Goal: Task Accomplishment & Management: Manage account settings

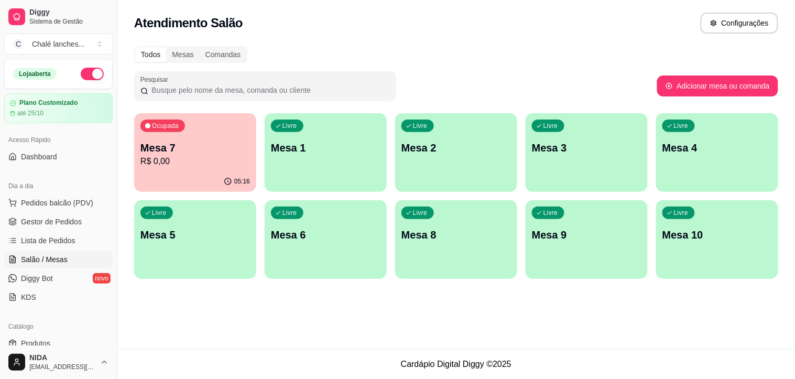
click at [192, 156] on p "R$ 0,00" at bounding box center [195, 161] width 110 height 13
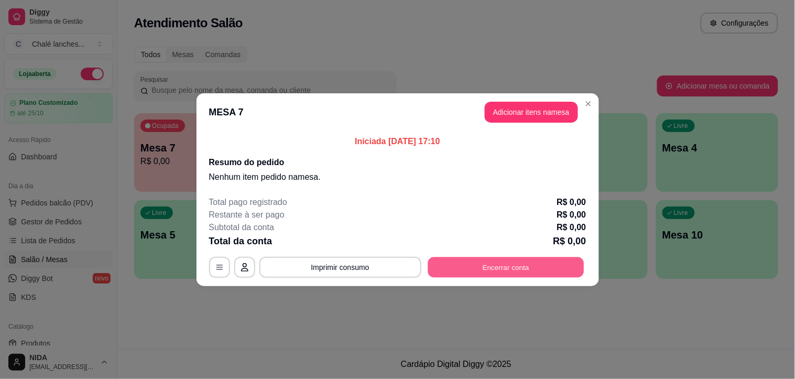
click at [521, 266] on button "Encerrar conta" at bounding box center [506, 267] width 156 height 20
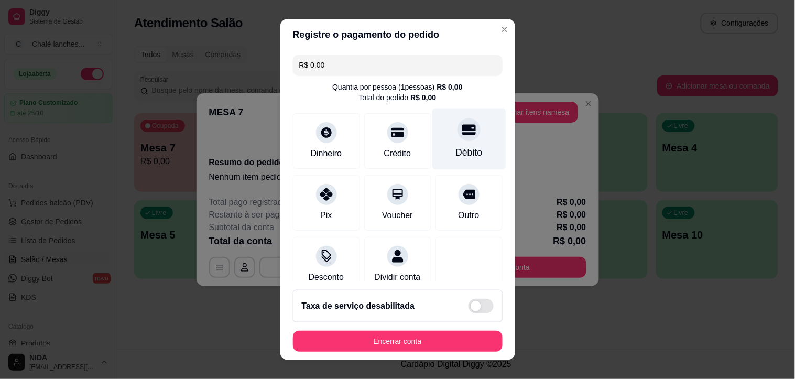
click at [458, 137] on div at bounding box center [469, 129] width 23 height 23
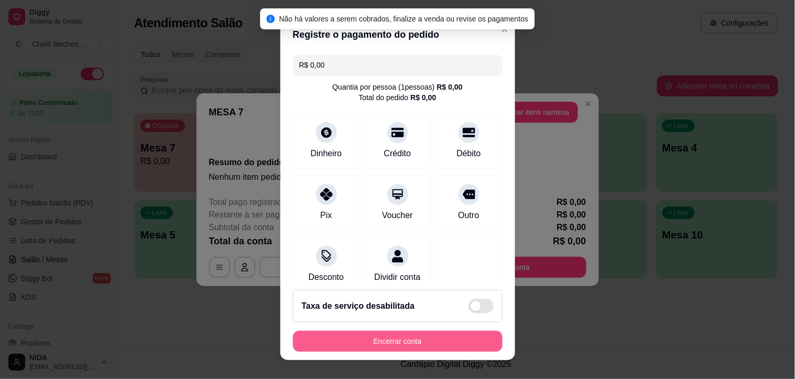
click at [432, 334] on button "Encerrar conta" at bounding box center [398, 341] width 210 height 21
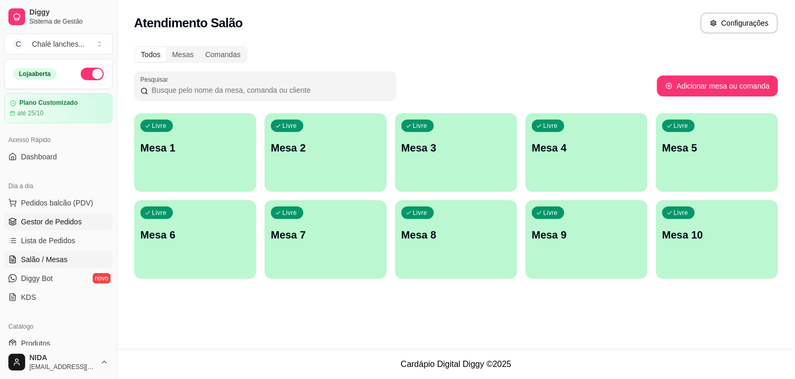
click at [53, 218] on span "Gestor de Pedidos" at bounding box center [51, 221] width 61 height 10
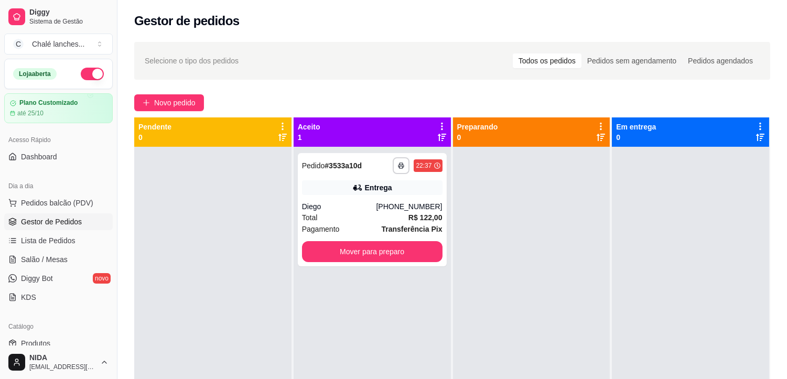
click at [53, 218] on span "Gestor de Pedidos" at bounding box center [51, 221] width 61 height 10
click at [373, 250] on button "Mover para preparo" at bounding box center [372, 251] width 140 height 21
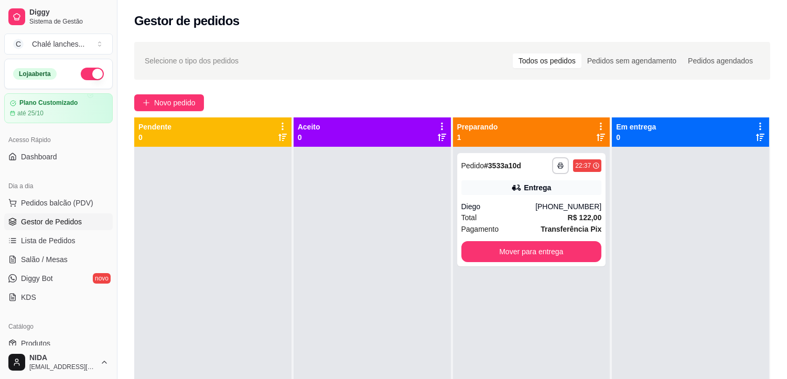
click at [467, 297] on div "**********" at bounding box center [531, 336] width 157 height 379
click at [533, 256] on button "Mover para entrega" at bounding box center [531, 251] width 140 height 21
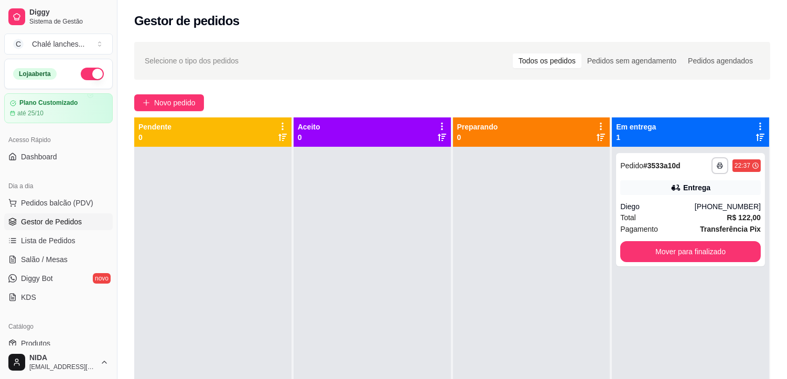
click at [526, 255] on div at bounding box center [531, 336] width 157 height 379
click at [720, 246] on button "Mover para finalizado" at bounding box center [690, 252] width 136 height 20
